Goal: Task Accomplishment & Management: Manage account settings

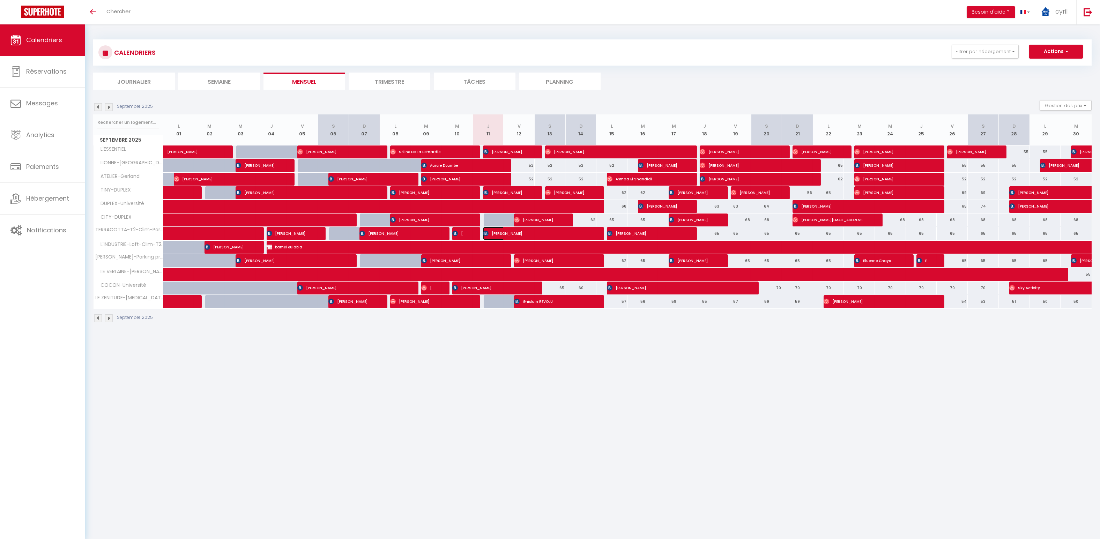
click at [532, 230] on span "[PERSON_NAME]" at bounding box center [535, 233] width 104 height 13
select select "OK"
select select "KO"
select select "0"
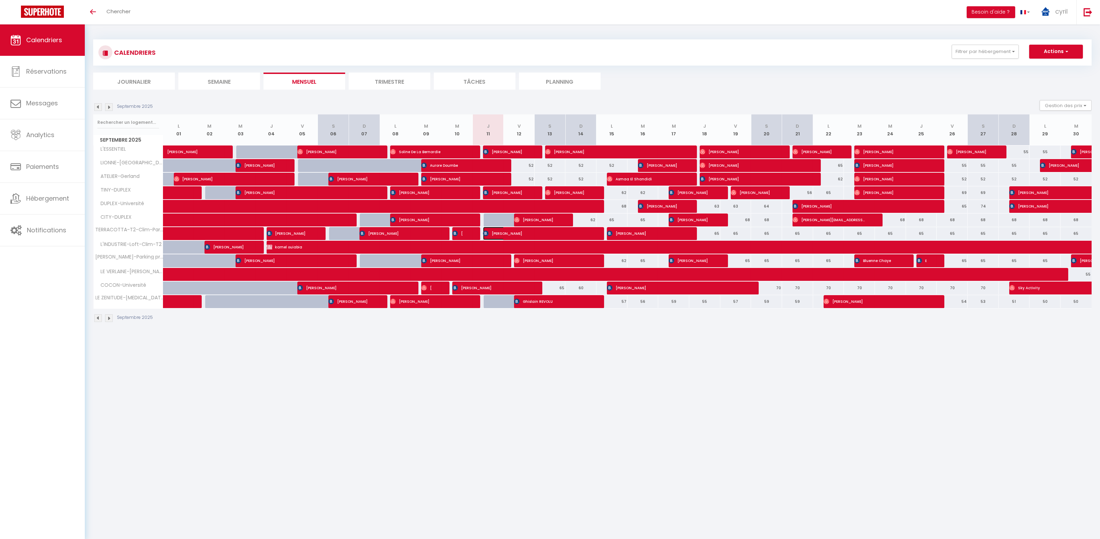
select select "1"
select select
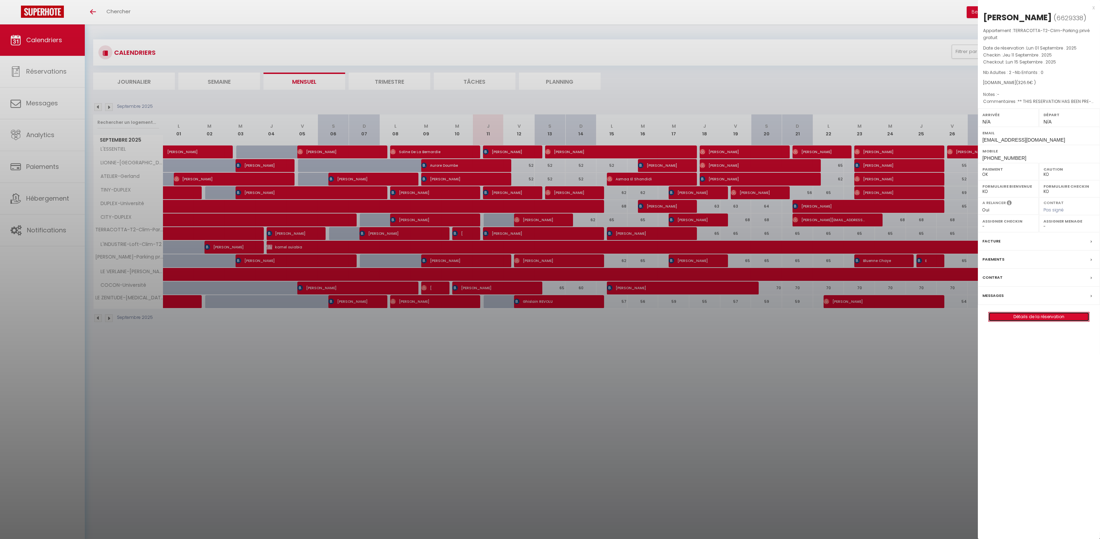
click at [1053, 314] on link "Détails de la réservation" at bounding box center [1039, 316] width 101 height 9
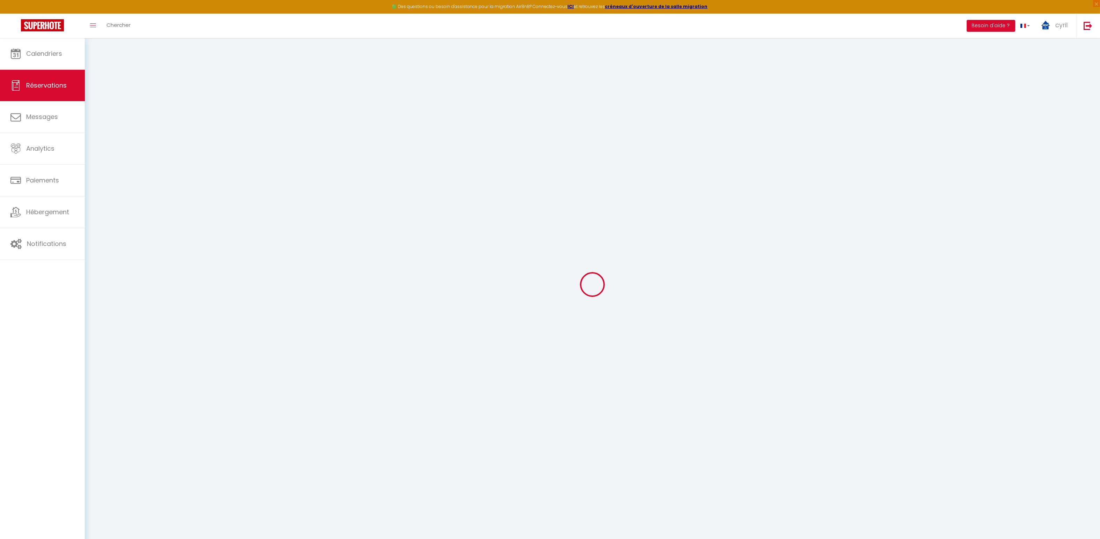
type input "[PERSON_NAME]"
type input "Rizzo"
type input "[EMAIL_ADDRESS][DOMAIN_NAME]"
type input "[PHONE_NUMBER]"
select select "IT"
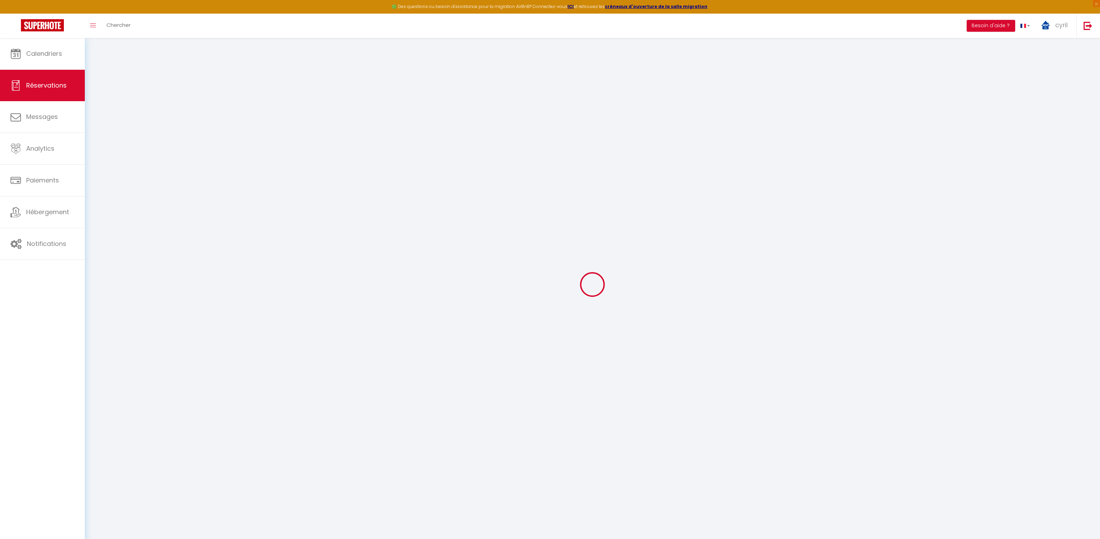
type input "54.18"
type input "4.57"
select select "27721"
select select "1"
select select
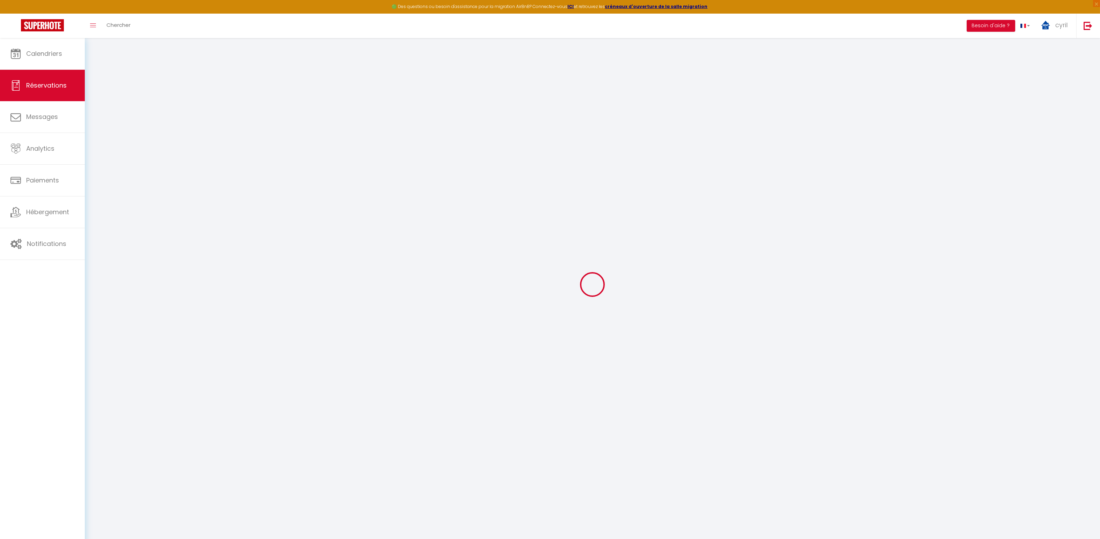
select select
type input "2"
select select "12"
select select
type input "279.68"
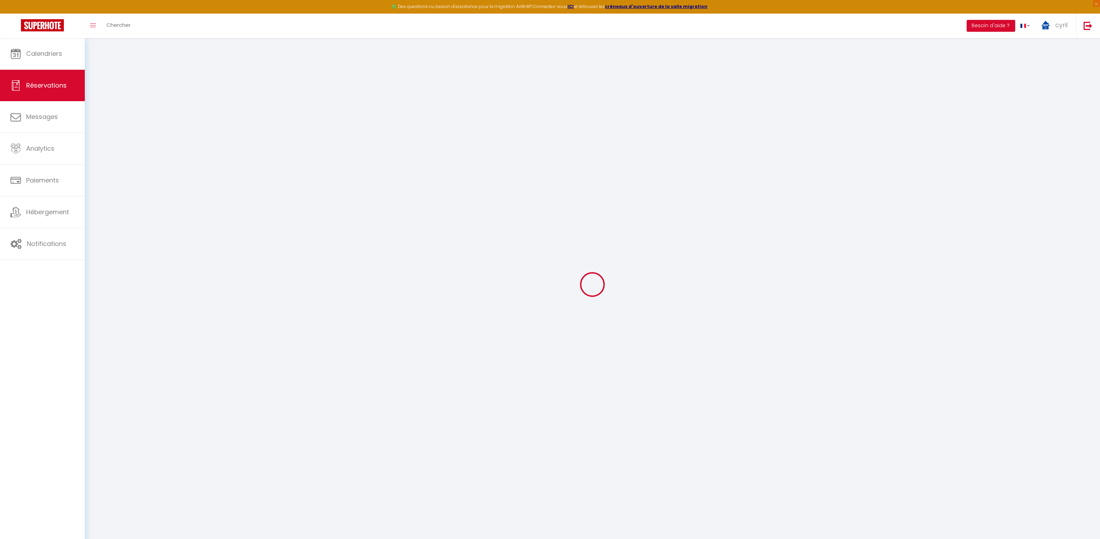
checkbox input "false"
type input "0"
select select "2"
type input "0"
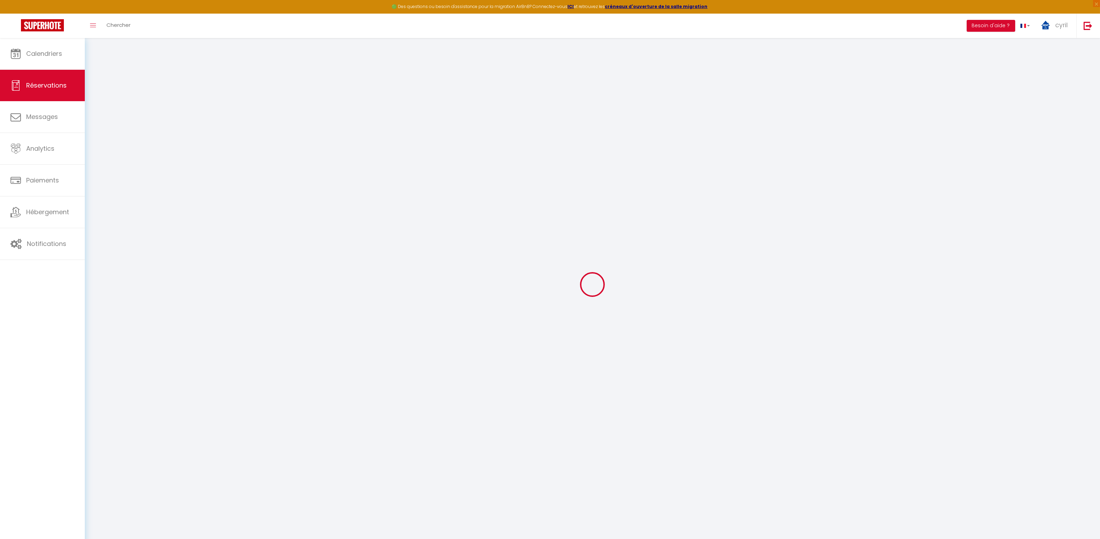
type input "0"
select select
select select "14"
checkbox input "false"
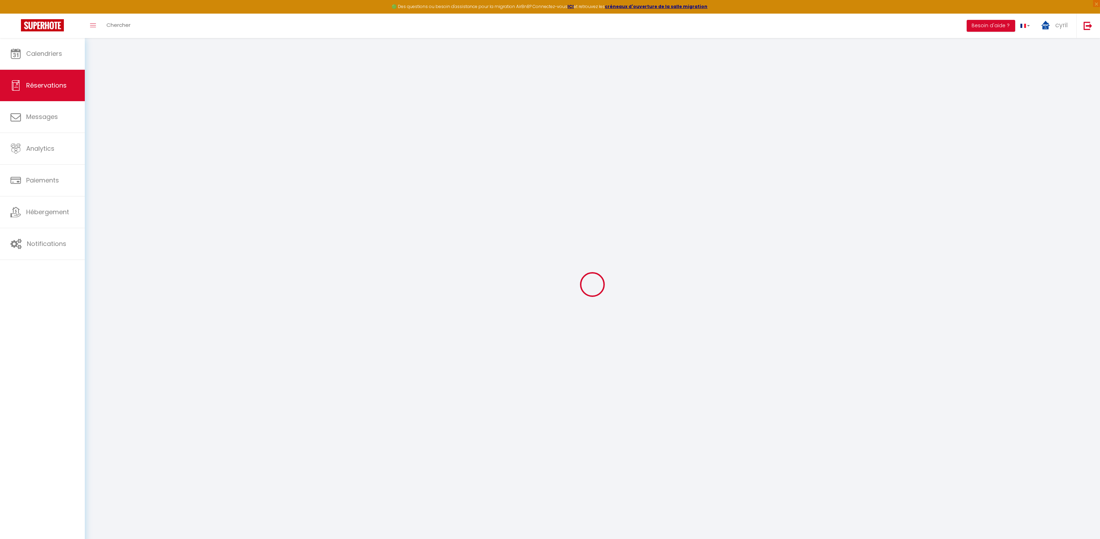
select select
checkbox input "false"
select select
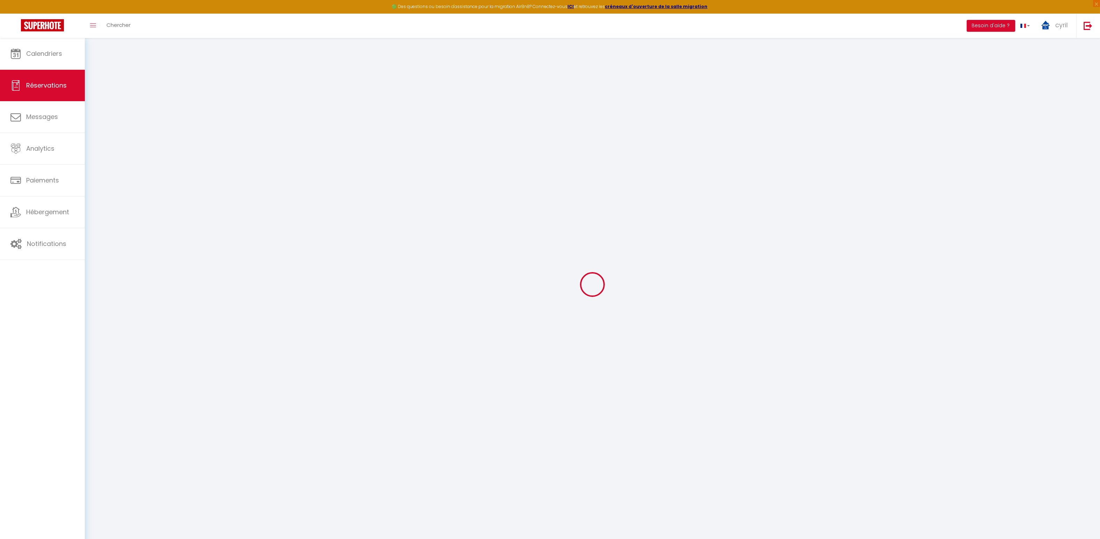
checkbox input "false"
type textarea "** THIS RESERVATION HAS BEEN PRE-PAID ** Reservation has a cancellation grace p…"
type input "39"
type input "7.92"
select select
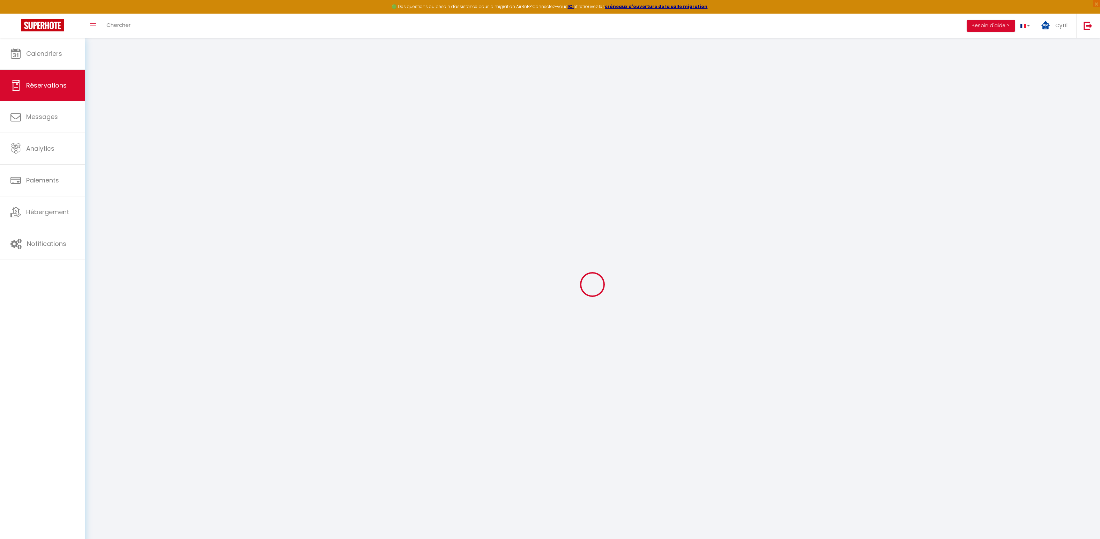
select select
checkbox input "false"
select select
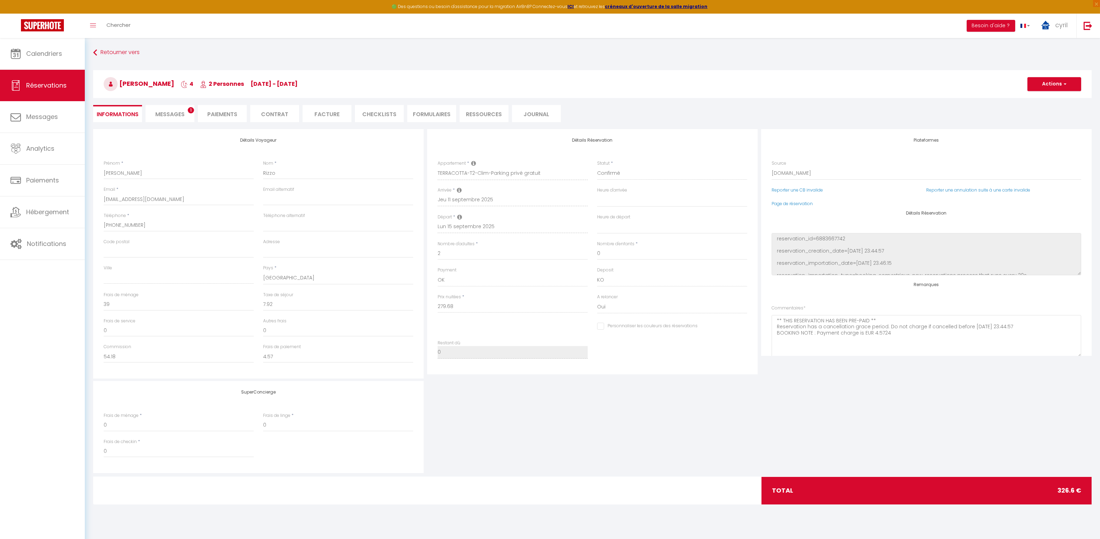
click at [163, 109] on li "Messages 1" at bounding box center [170, 113] width 49 height 17
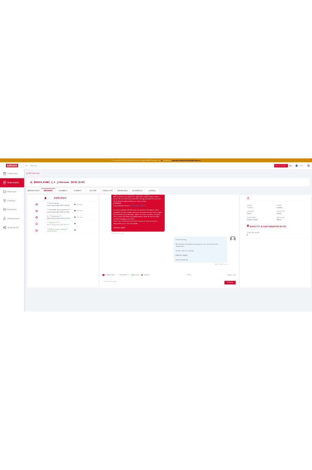
scroll to position [664, 0]
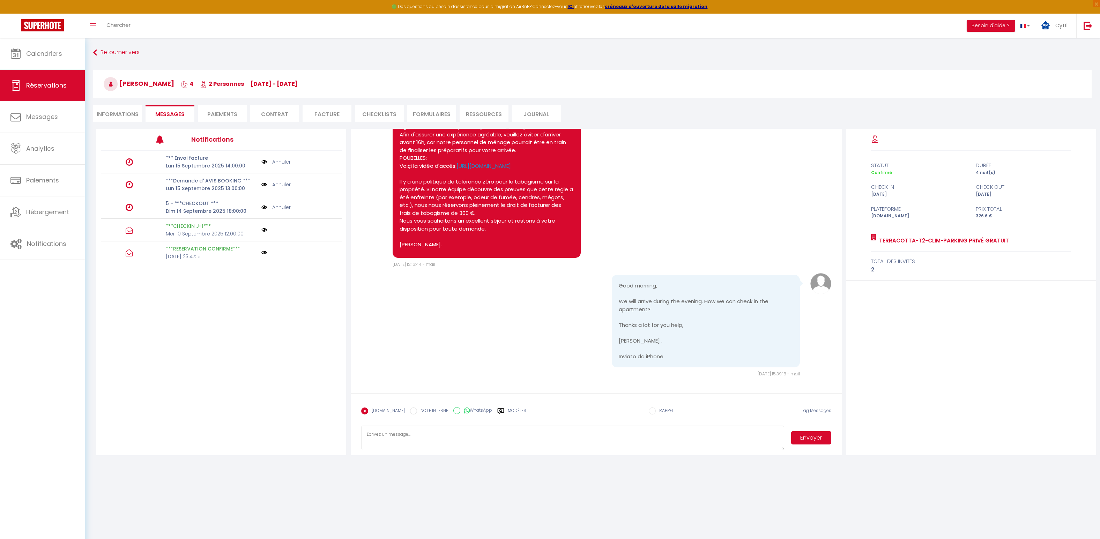
select select
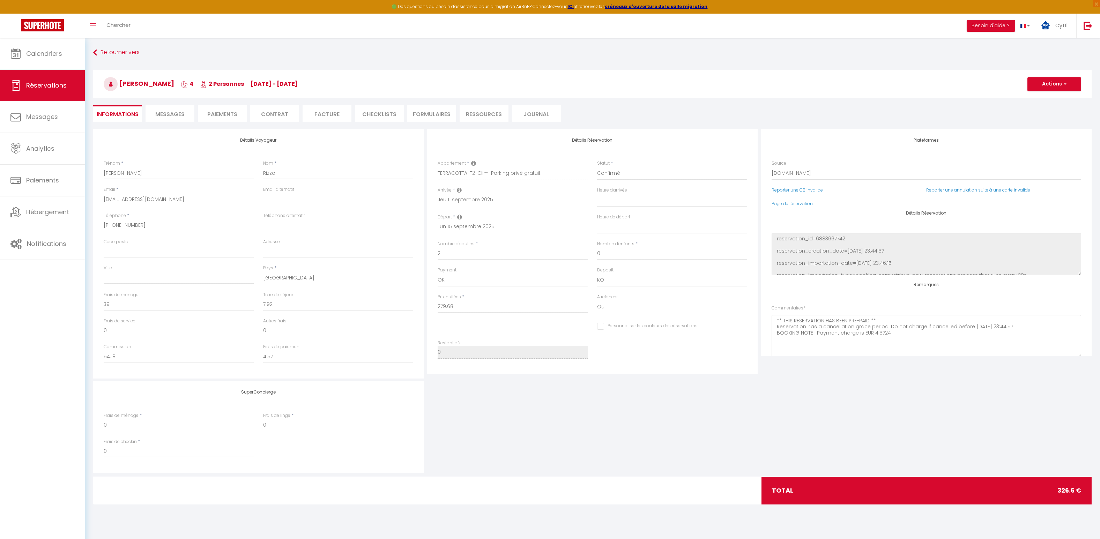
select select
checkbox input "false"
select select
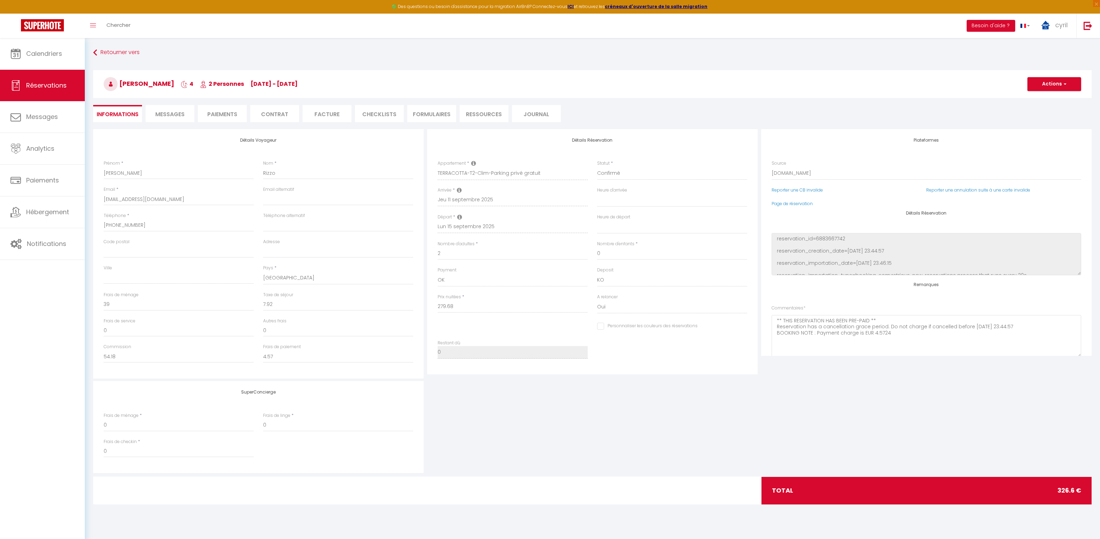
checkbox input "false"
select select
checkbox input "false"
select select
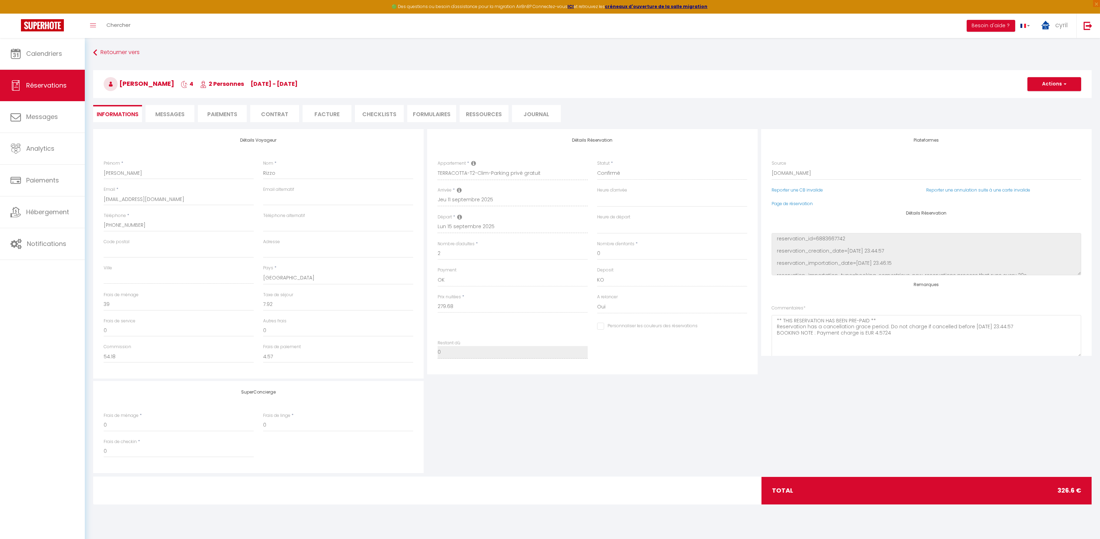
select select
checkbox input "false"
select select
checkbox input "false"
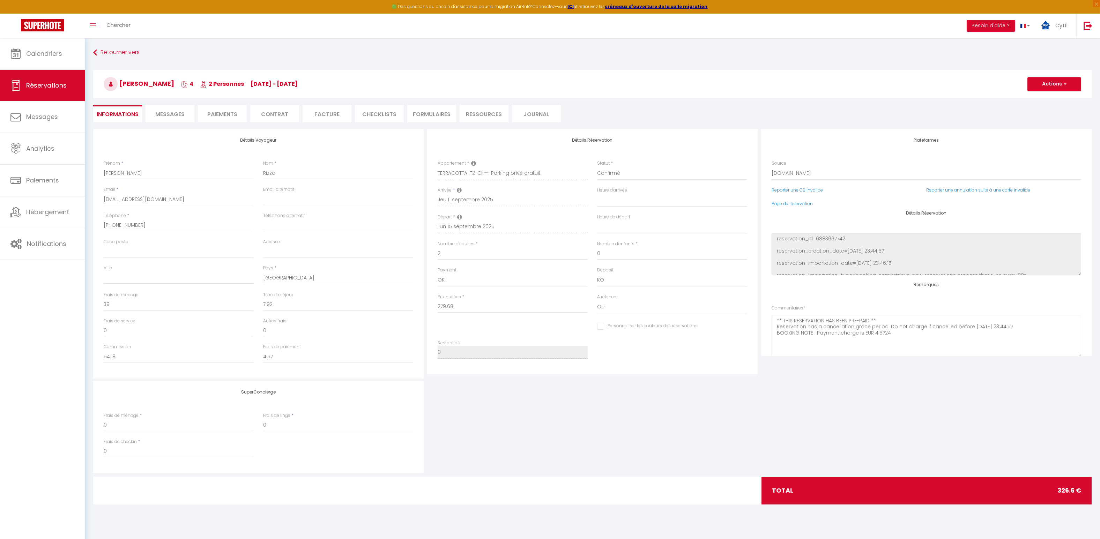
select select
checkbox input "false"
select select
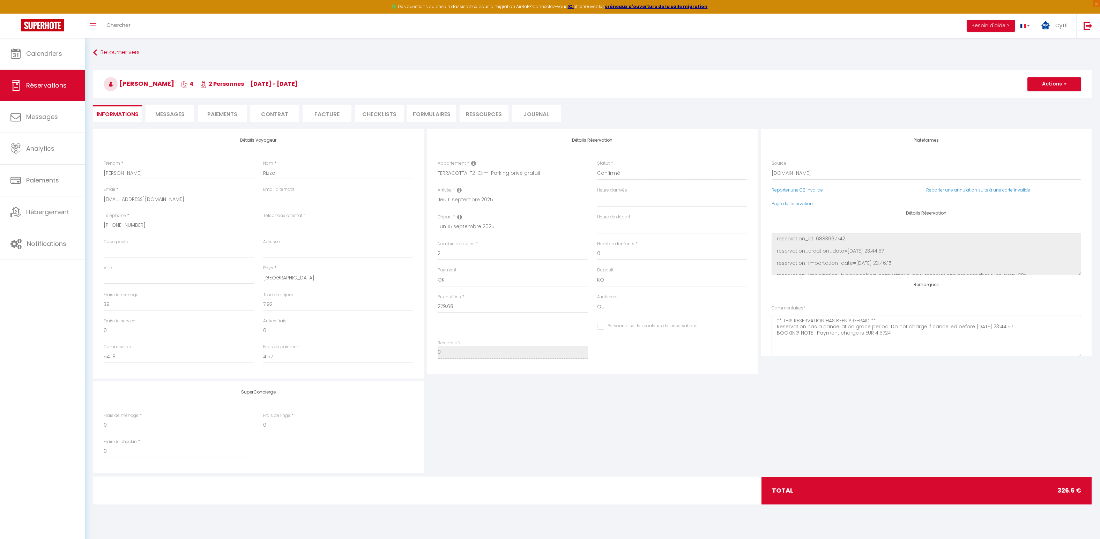
checkbox input "false"
select select
checkbox input "false"
select select
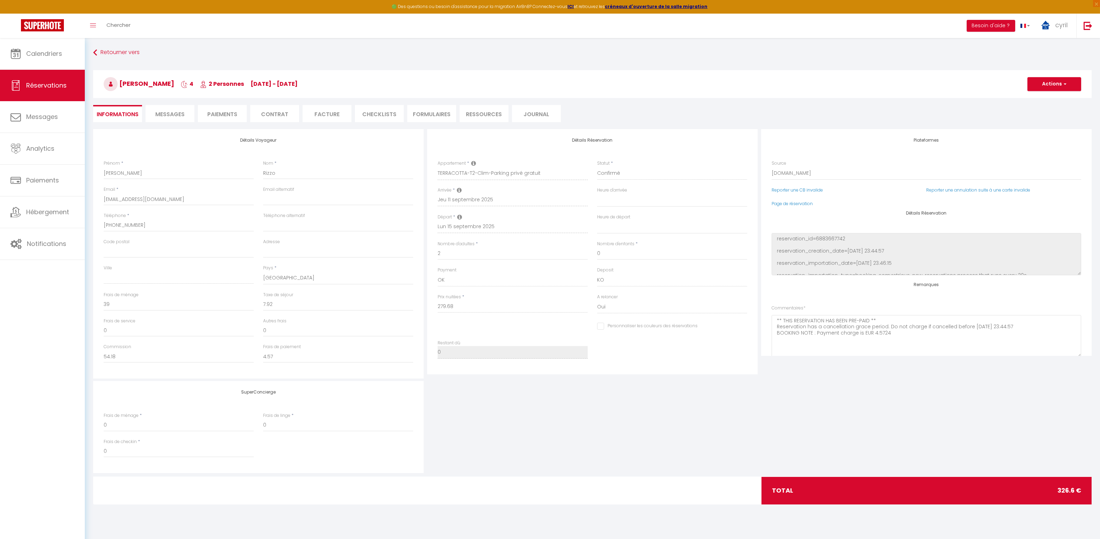
select select
checkbox input "false"
select select
checkbox input "false"
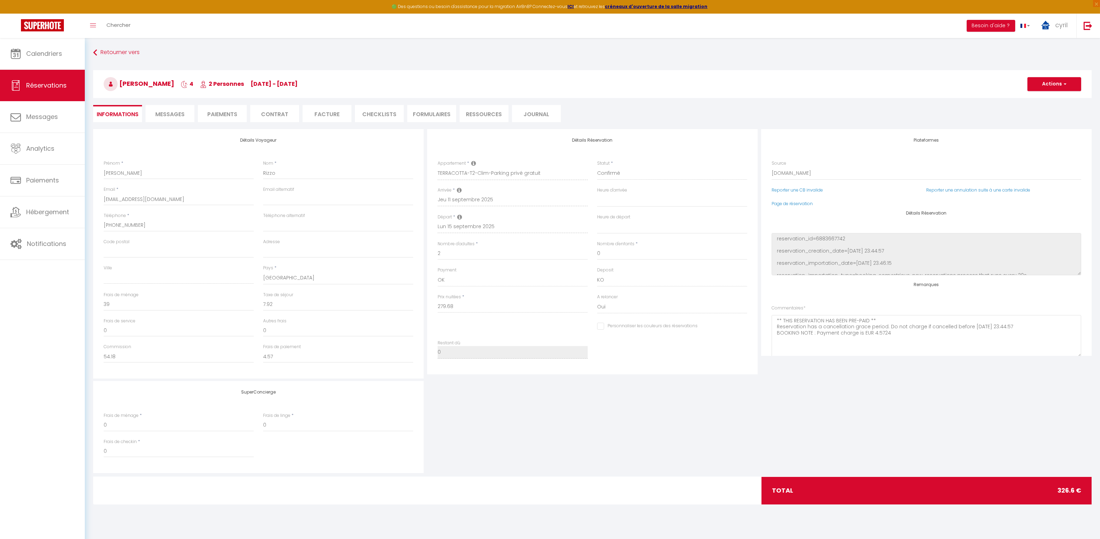
select select
checkbox input "false"
select select
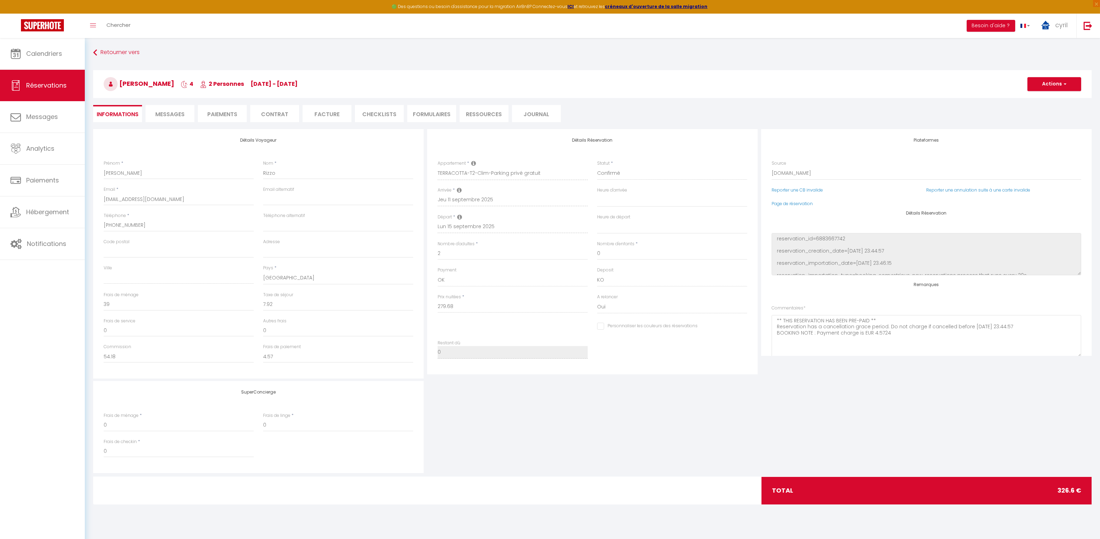
checkbox input "false"
select select
checkbox input "false"
select select
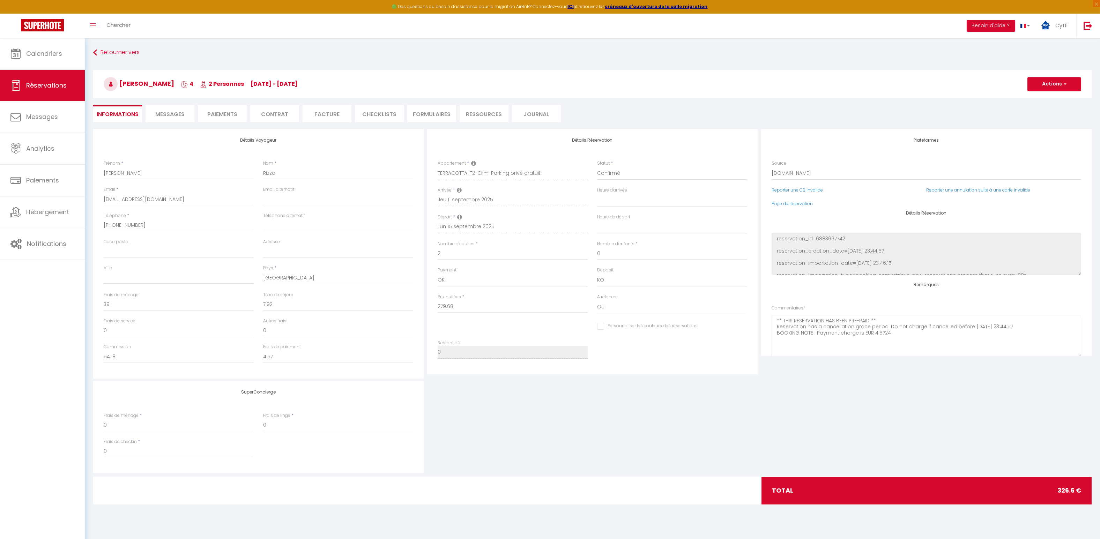
select select
checkbox input "false"
select select
checkbox input "false"
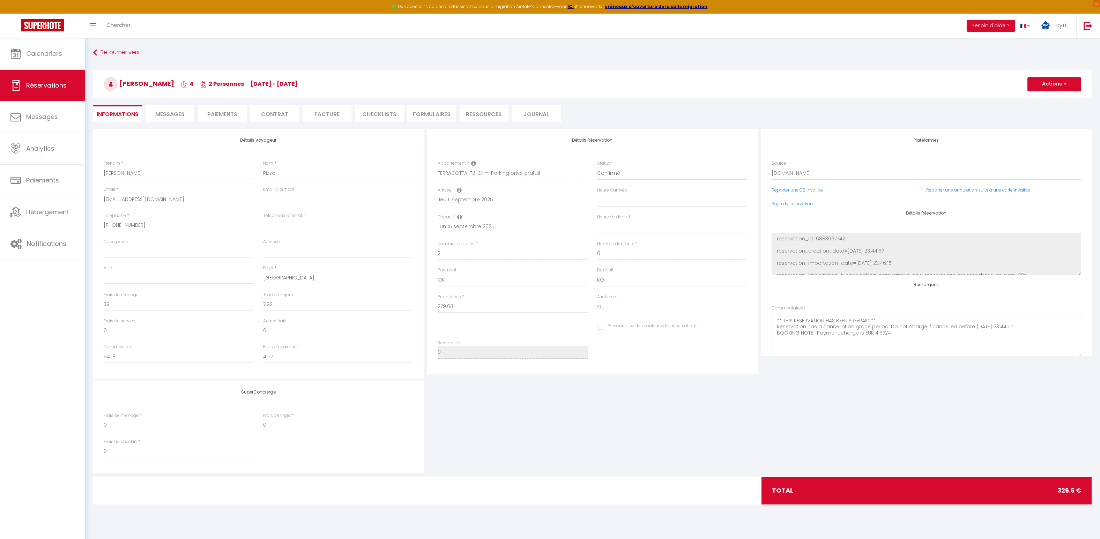
select select
checkbox input "false"
select select
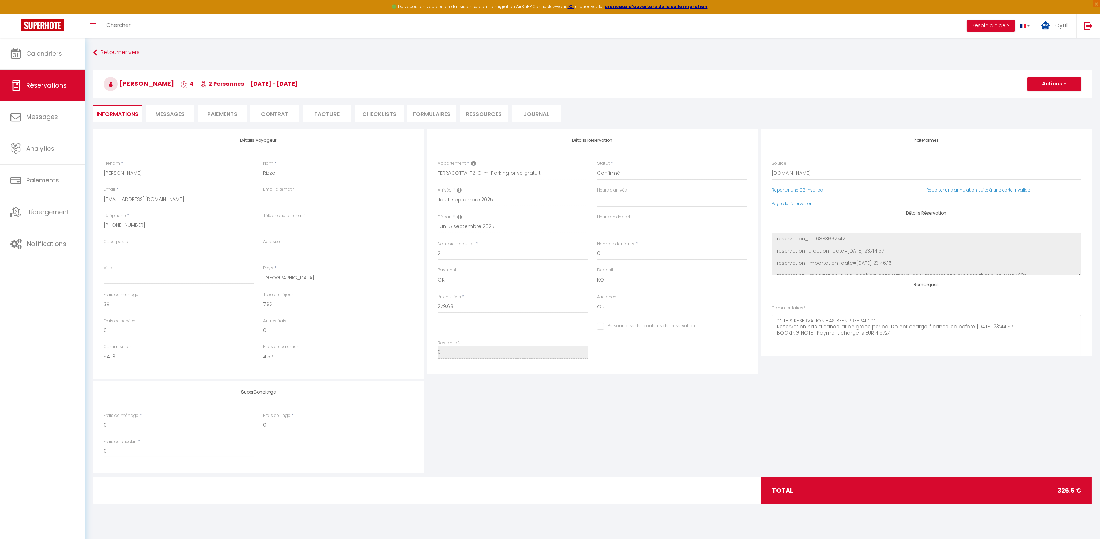
checkbox input "false"
select select
checkbox input "false"
select select
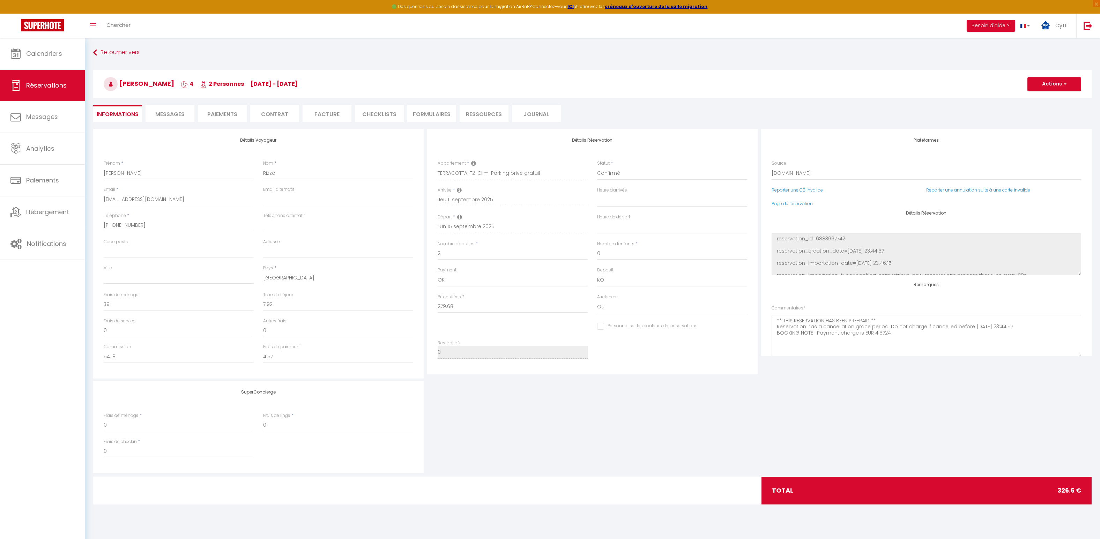
select select
checkbox input "false"
select select
checkbox input "false"
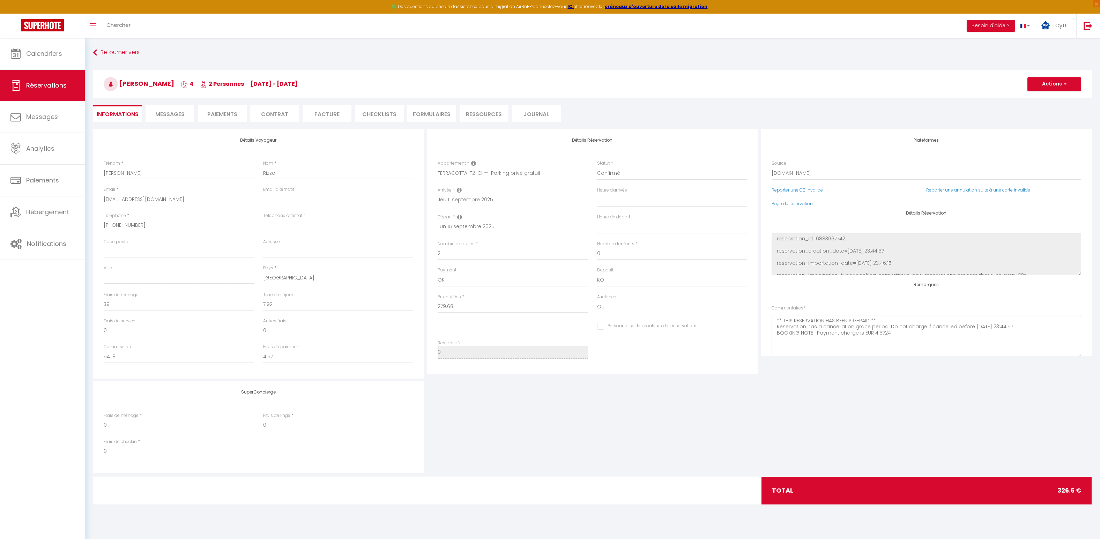
select select
checkbox input "false"
select select
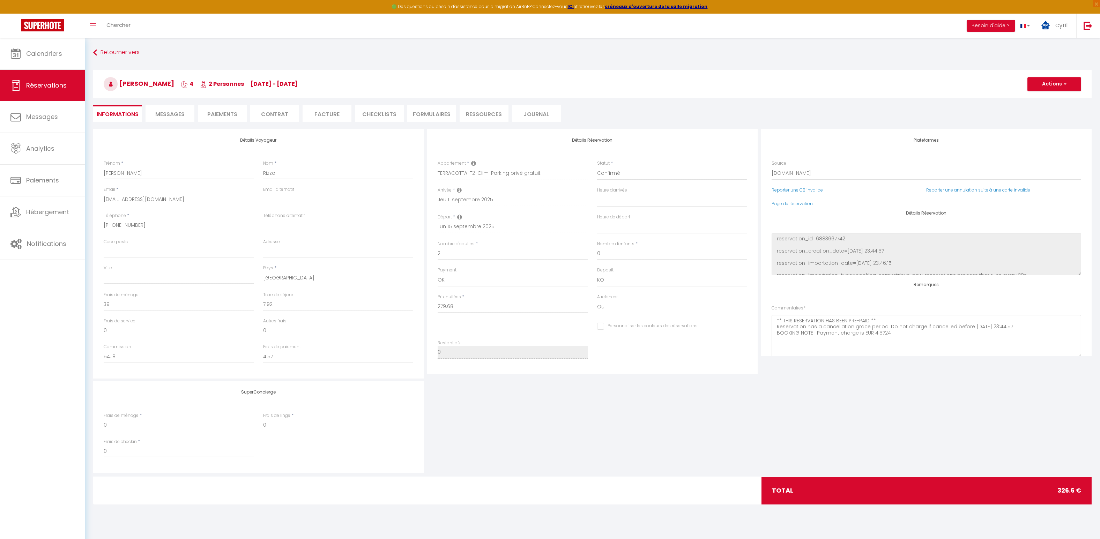
checkbox input "false"
select select
checkbox input "false"
select select
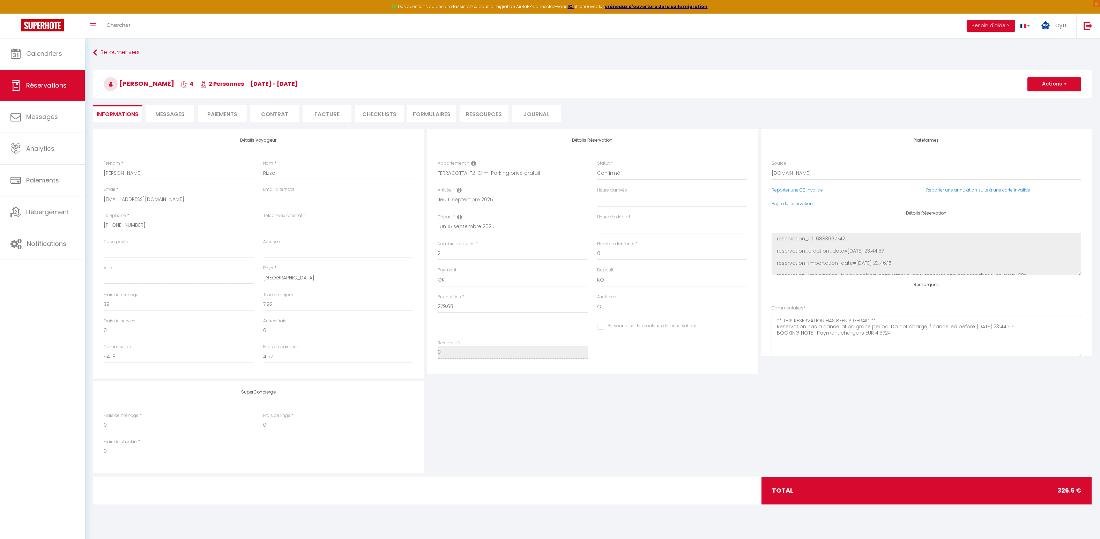
select select
checkbox input "false"
select select
checkbox input "false"
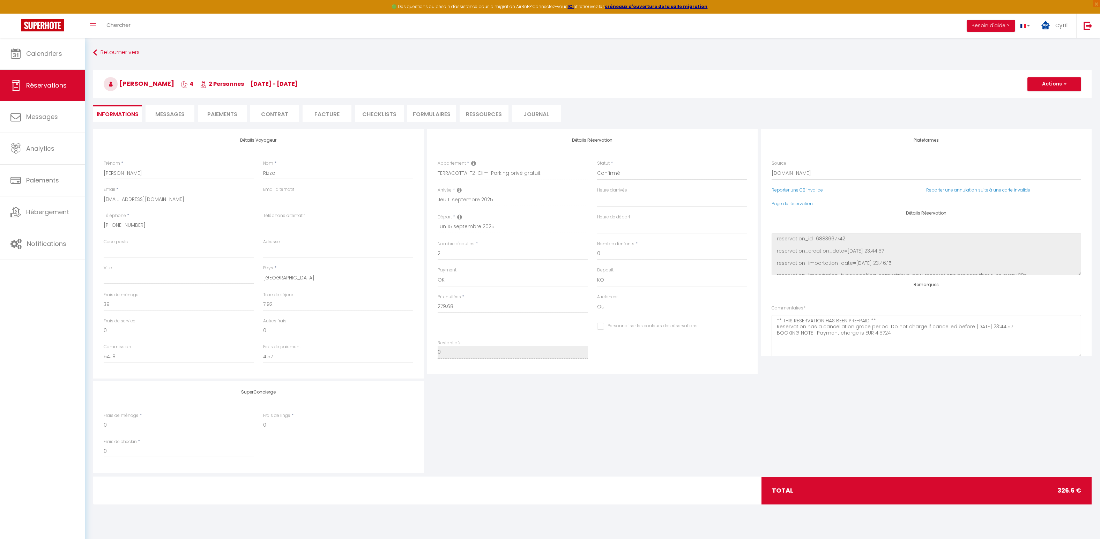
select select
checkbox input "false"
select select
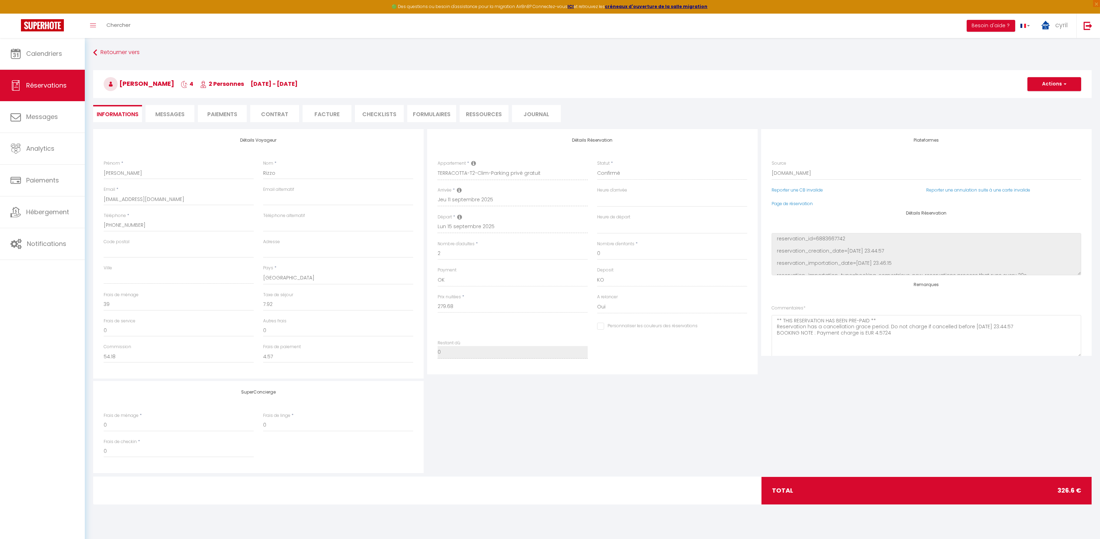
checkbox input "false"
select select
checkbox input "false"
select select
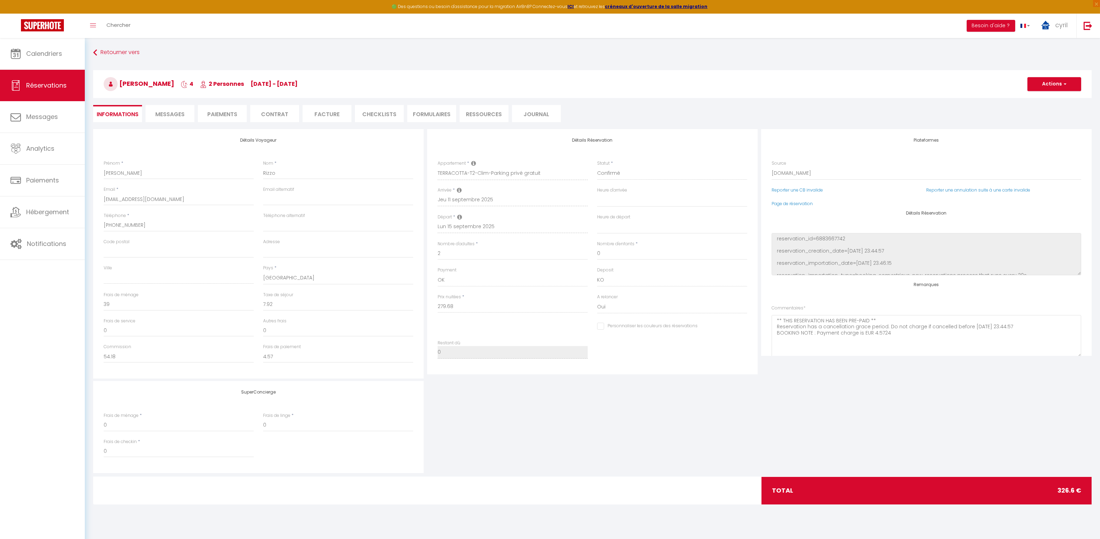
select select
checkbox input "false"
select select
checkbox input "false"
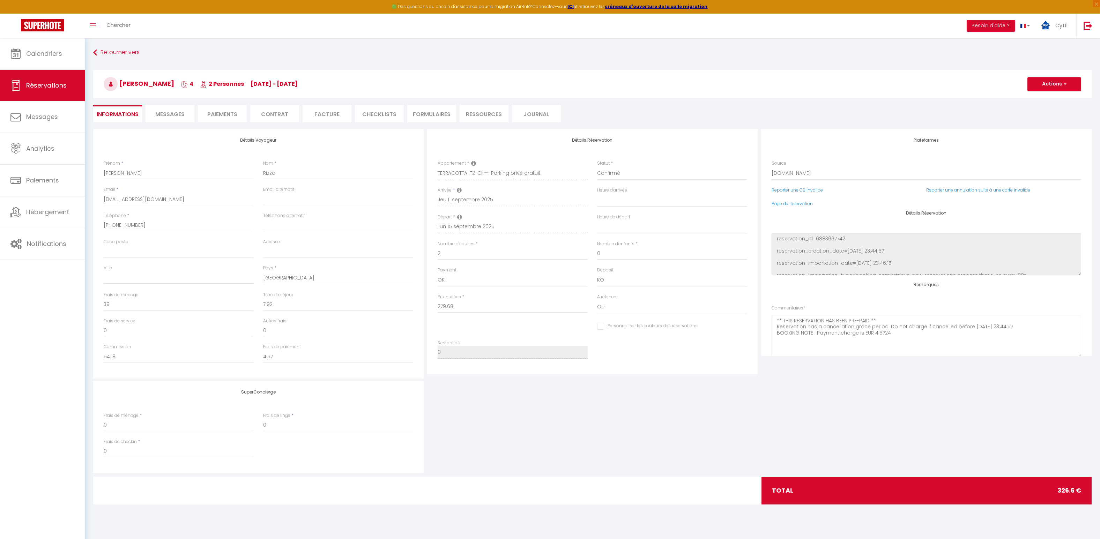
select select
checkbox input "false"
select select
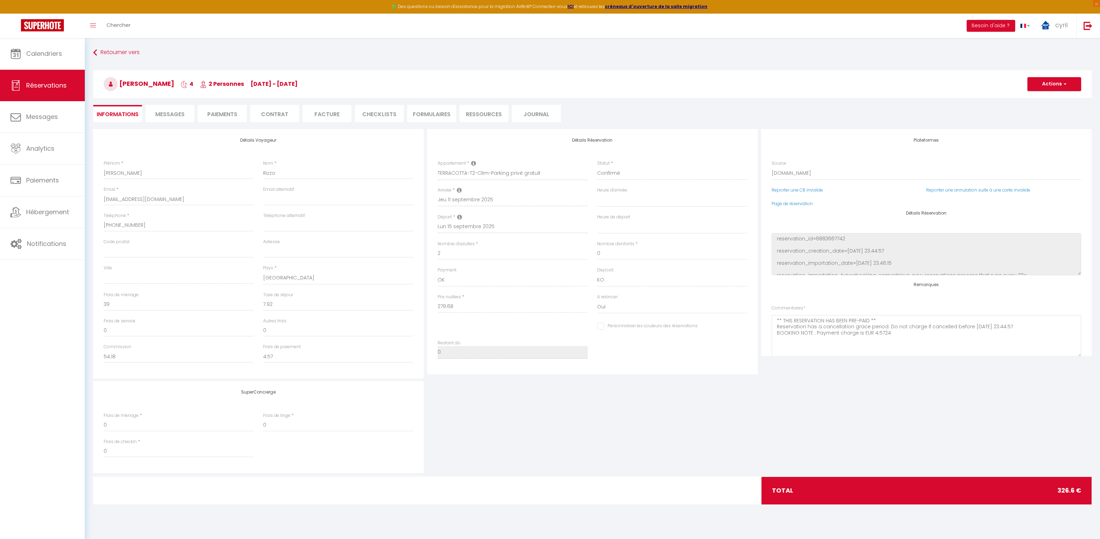
checkbox input "false"
select select
checkbox input "false"
select select
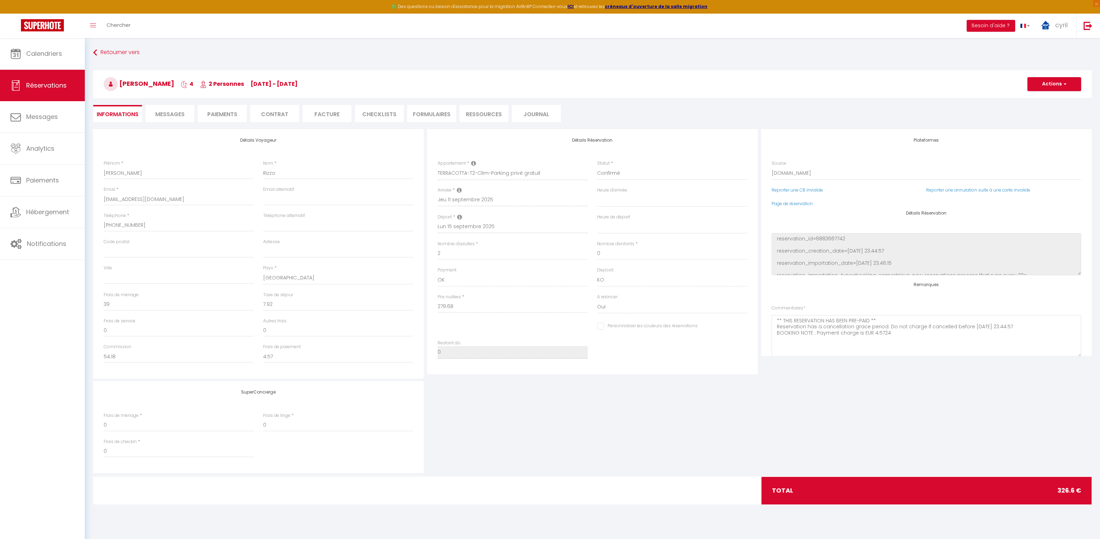
select select
checkbox input "false"
select select
checkbox input "false"
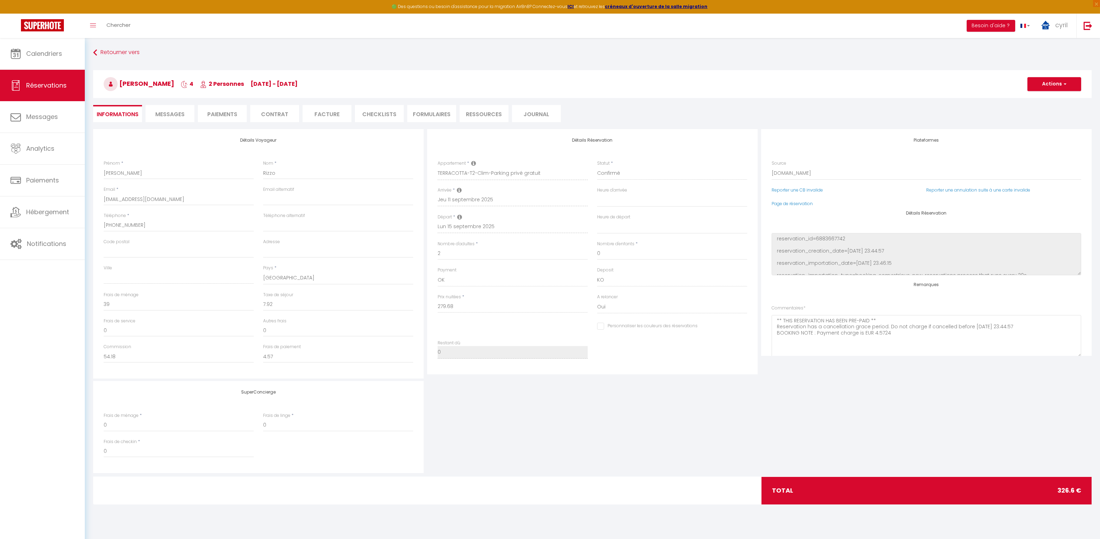
select select
checkbox input "false"
select select
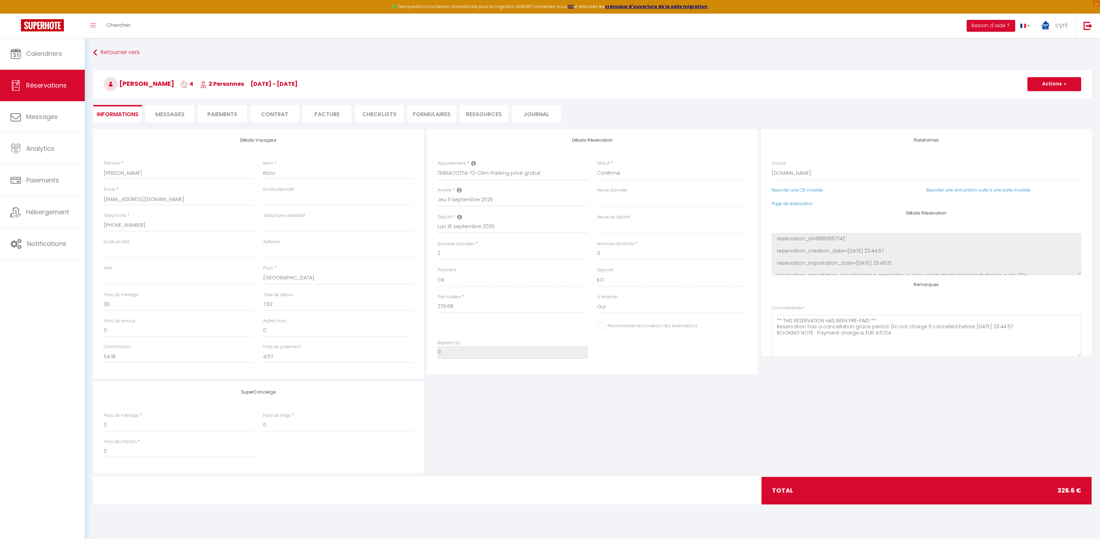
checkbox input "false"
select select
checkbox input "false"
select select
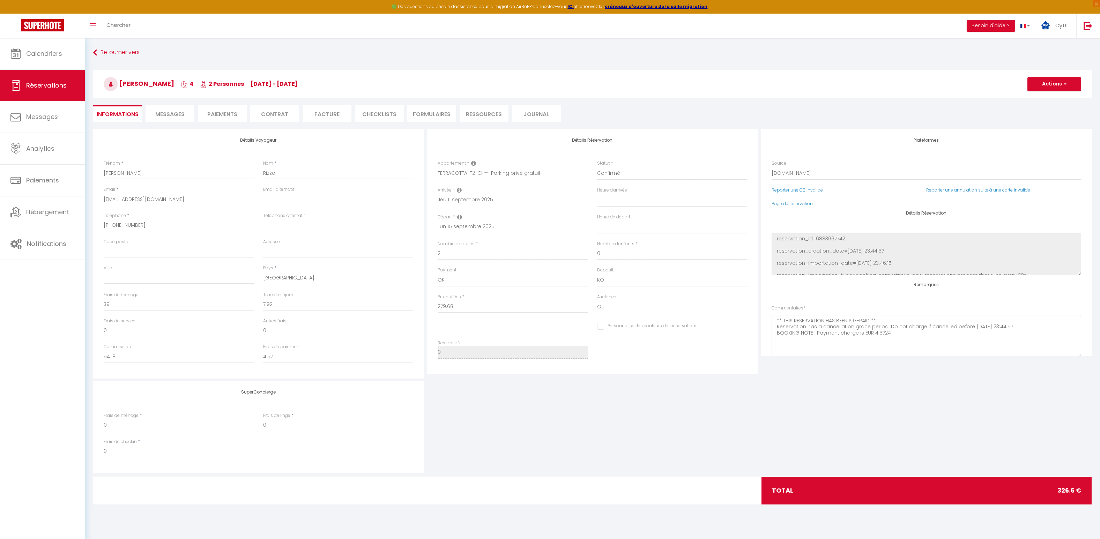
select select
checkbox input "false"
select select
checkbox input "false"
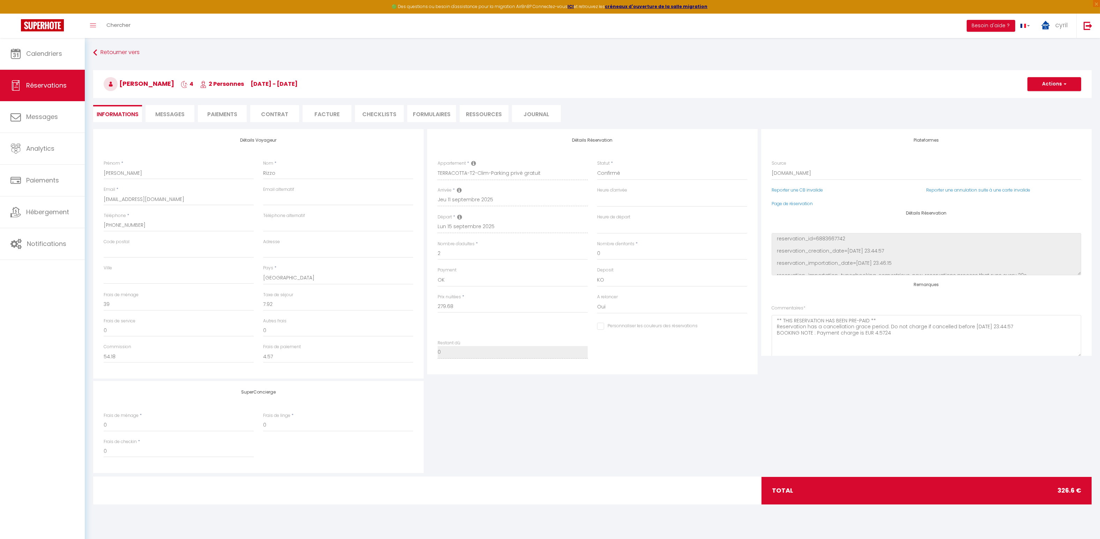
select select
checkbox input "false"
select select
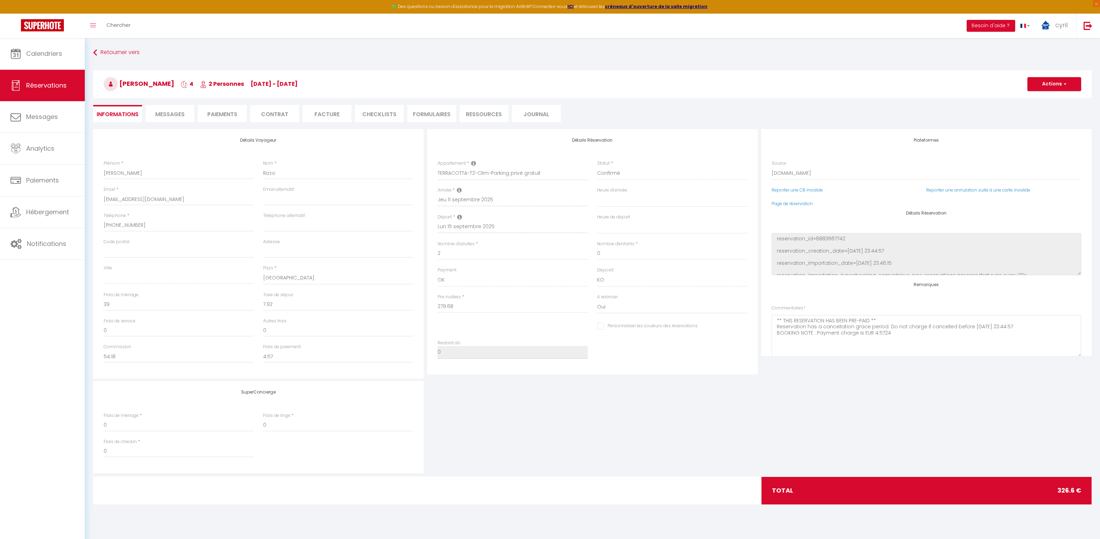
checkbox input "false"
select select
checkbox input "false"
select select
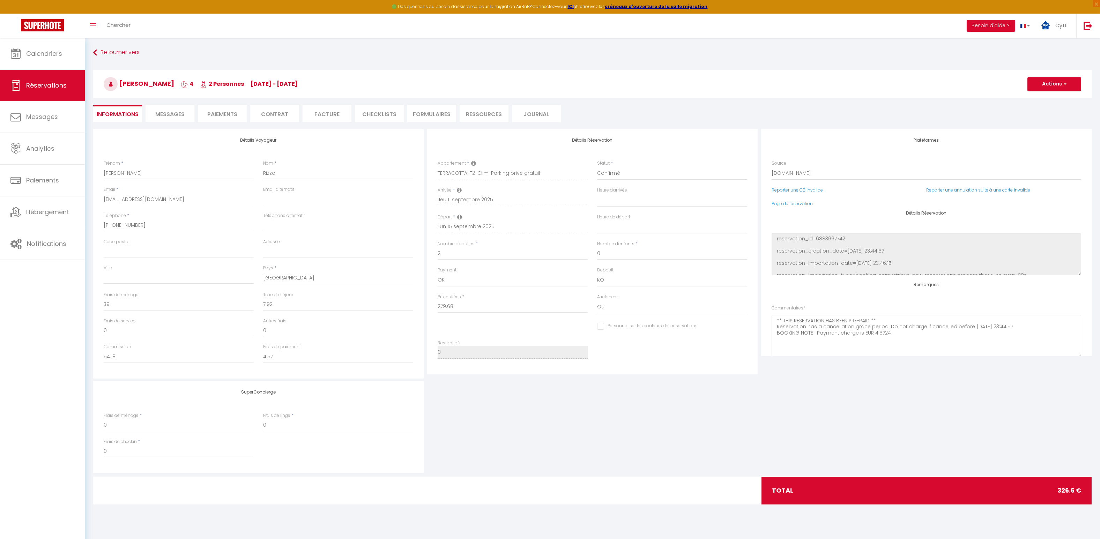
select select
checkbox input "false"
select select
checkbox input "false"
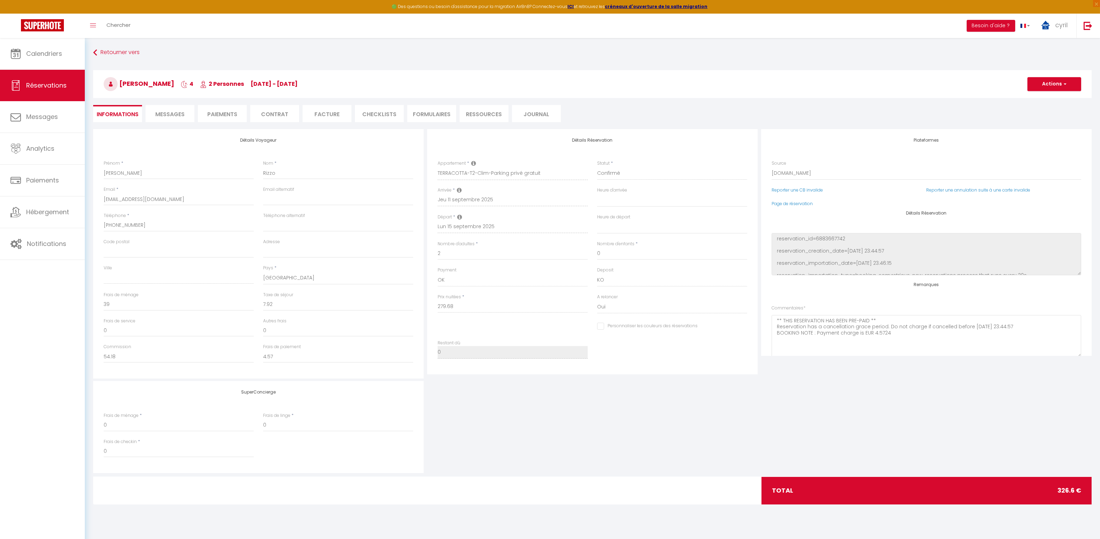
select select
checkbox input "false"
select select
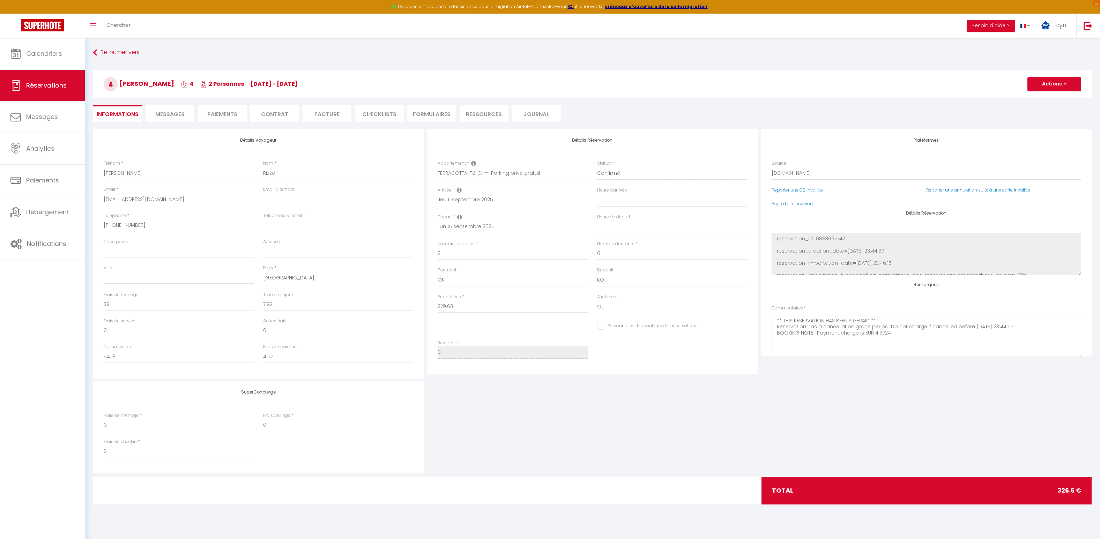
checkbox input "false"
select select
checkbox input "false"
select select
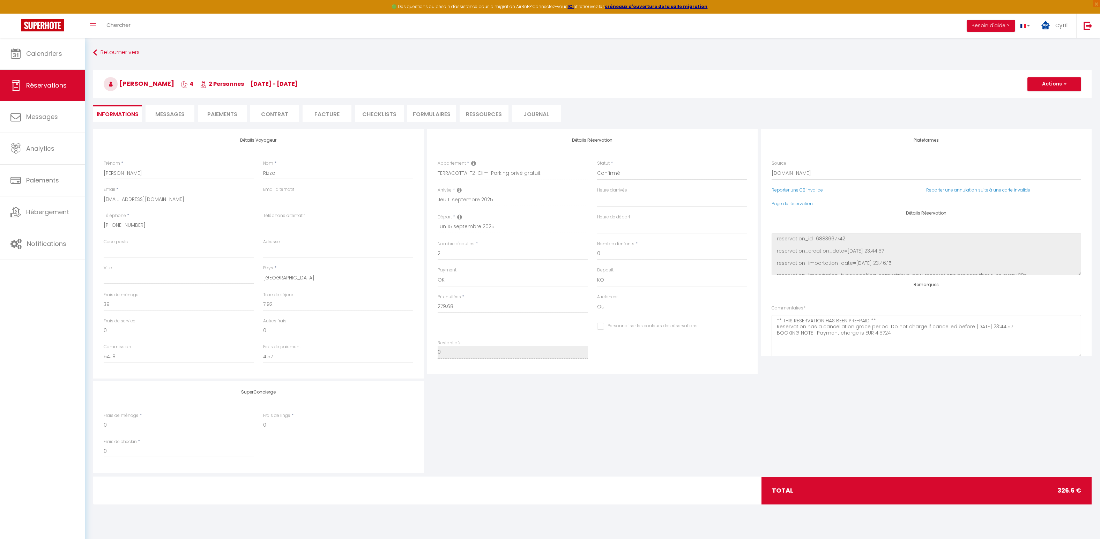
select select
checkbox input "false"
select select
checkbox input "false"
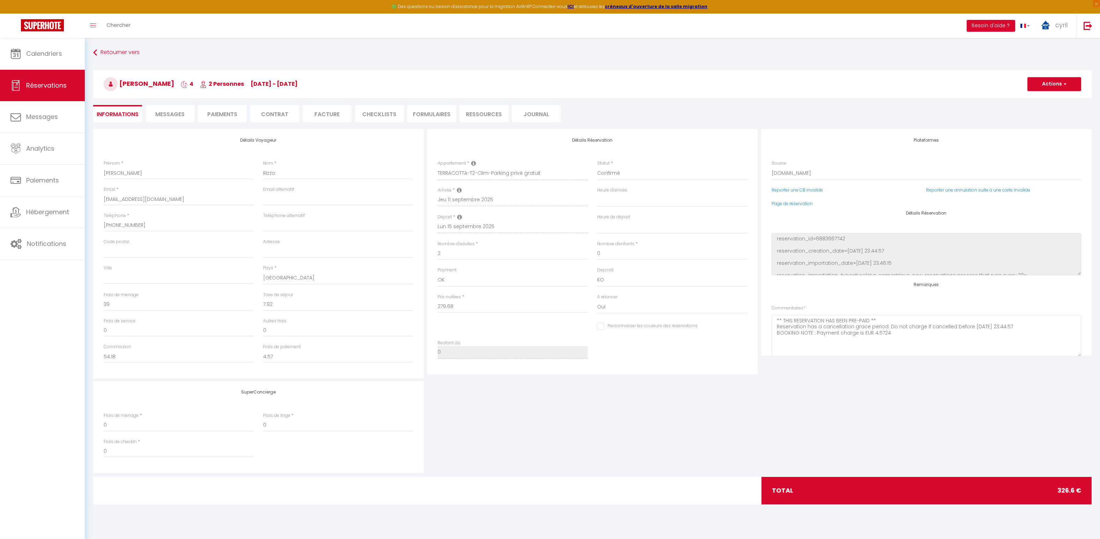
select select
click at [164, 112] on span "Messages" at bounding box center [169, 114] width 29 height 8
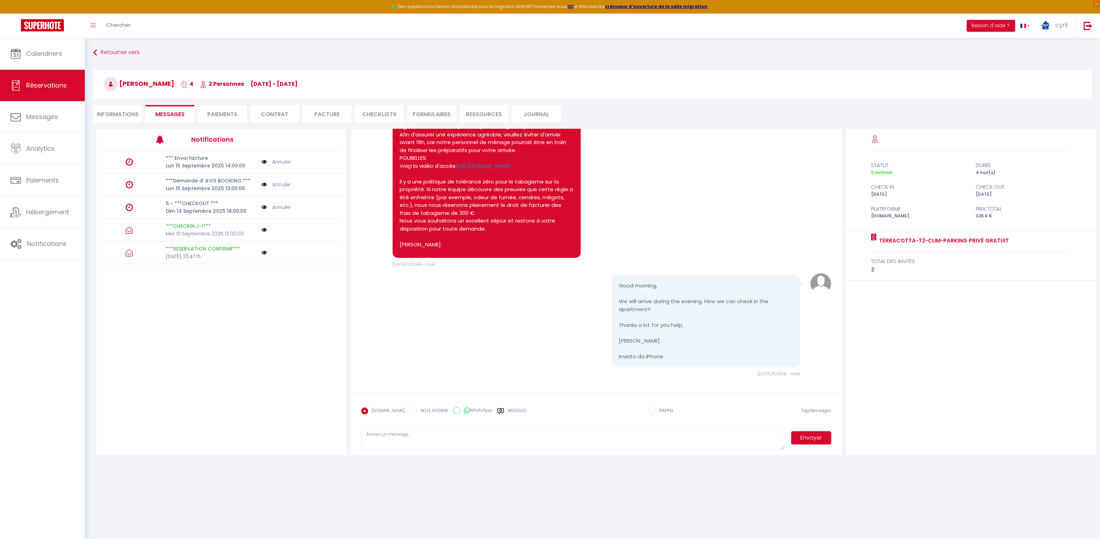
click at [230, 110] on li "Paiements" at bounding box center [222, 113] width 49 height 17
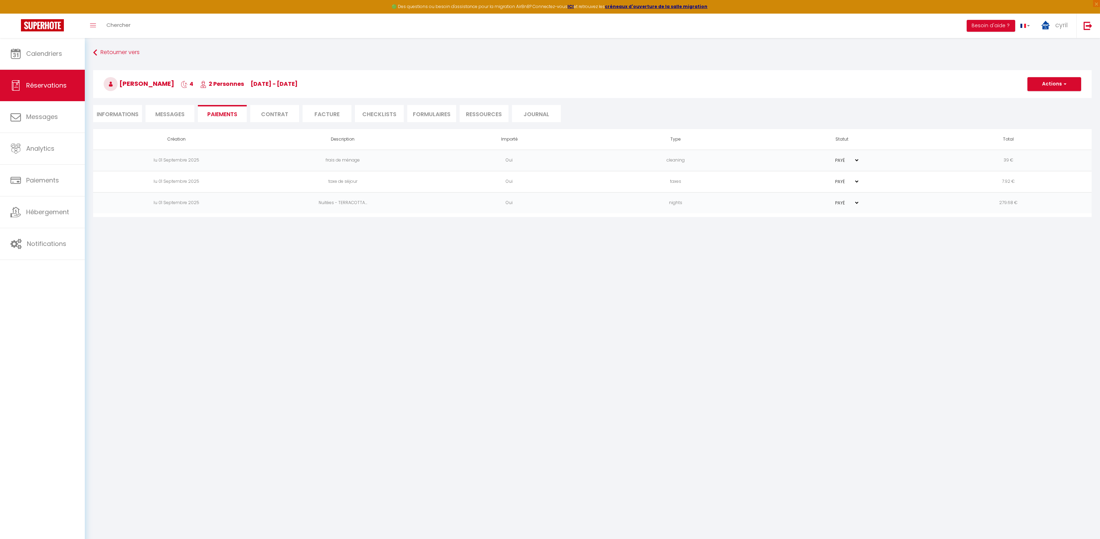
click at [273, 113] on li "Contrat" at bounding box center [274, 113] width 49 height 17
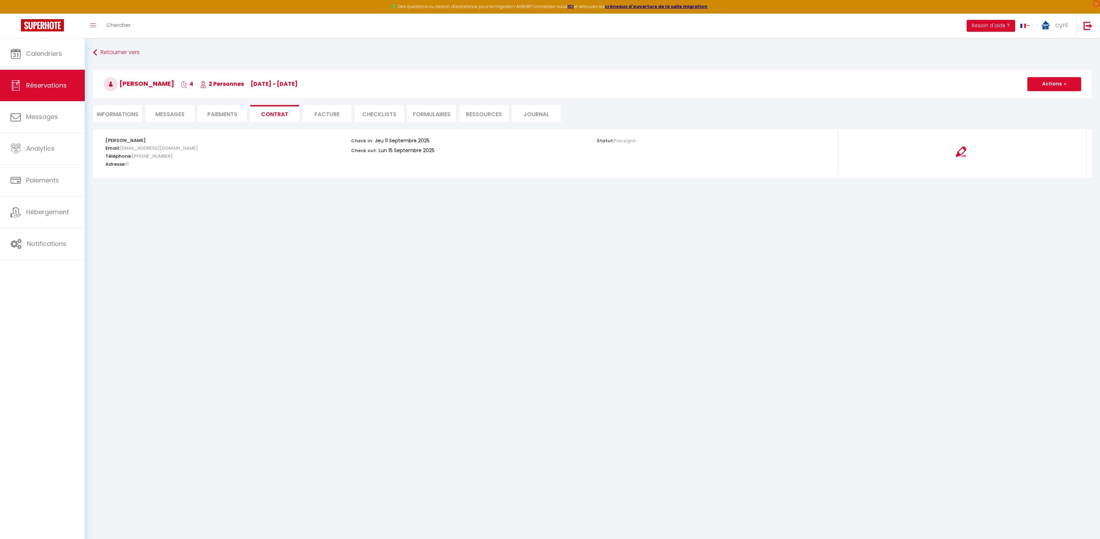
drag, startPoint x: 330, startPoint y: 110, endPoint x: 334, endPoint y: 110, distance: 3.9
click at [330, 109] on li "Facture" at bounding box center [327, 113] width 49 height 17
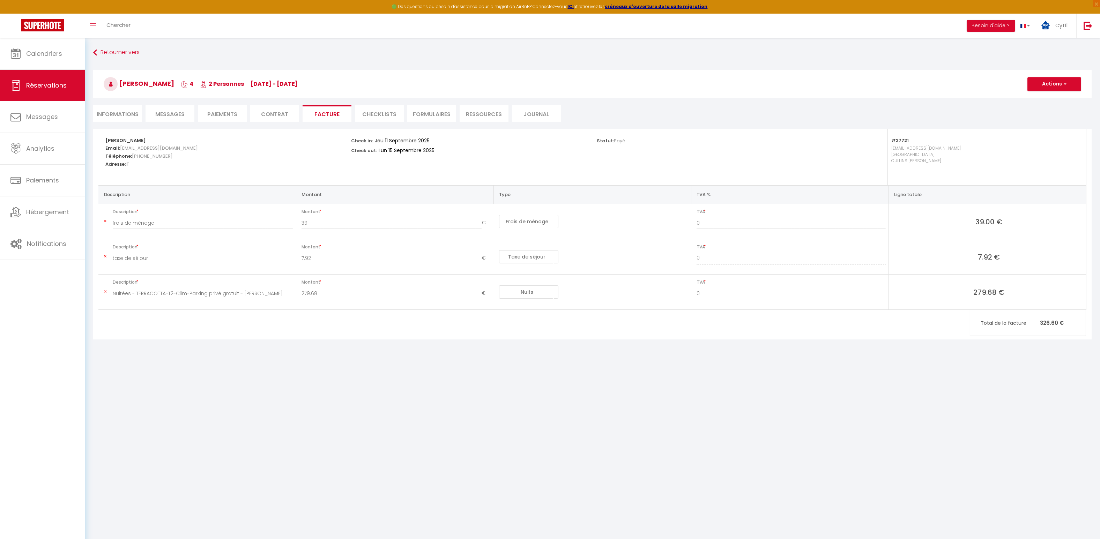
drag, startPoint x: 378, startPoint y: 114, endPoint x: 394, endPoint y: 113, distance: 16.4
click at [379, 113] on li "CHECKLISTS" at bounding box center [379, 113] width 49 height 17
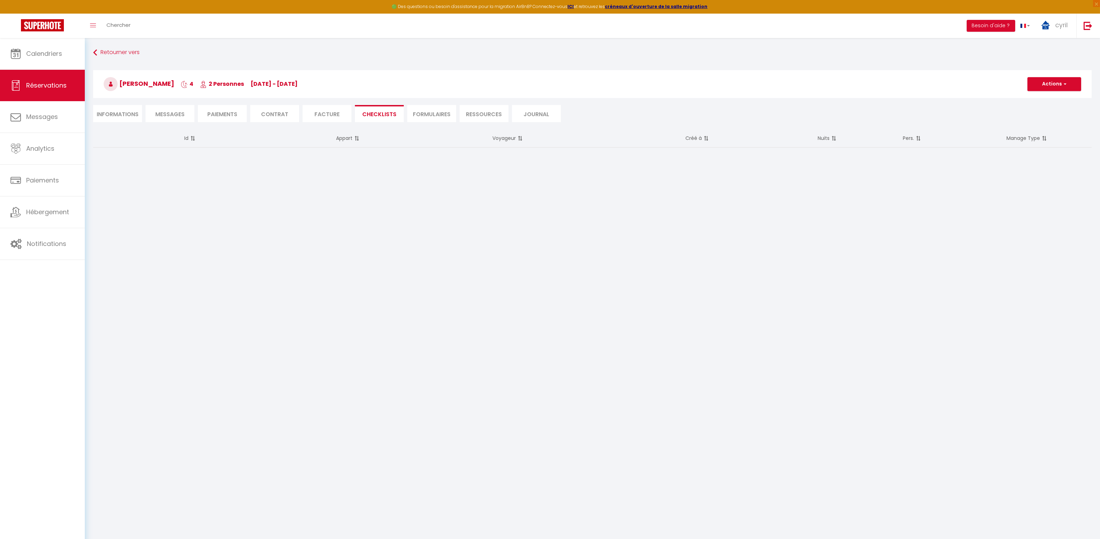
click at [442, 115] on li "FORMULAIRES" at bounding box center [431, 113] width 49 height 17
